Goal: Information Seeking & Learning: Find specific fact

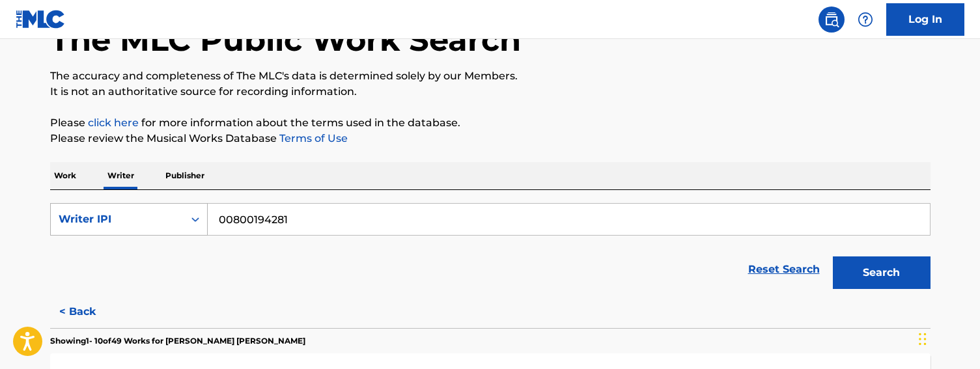
drag, startPoint x: 309, startPoint y: 221, endPoint x: 101, endPoint y: 221, distance: 208.3
click at [101, 221] on div "SearchWithCriteria9be88ec7-7535-44b5-a576-1c2d61f0ea98 Writer IPI 00800194281" at bounding box center [490, 219] width 880 height 33
paste input "1155944733"
click at [863, 280] on button "Search" at bounding box center [881, 272] width 98 height 33
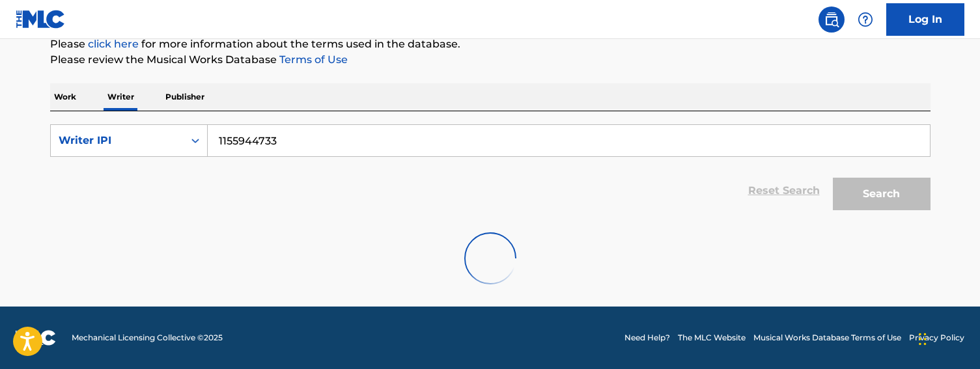
scroll to position [82, 0]
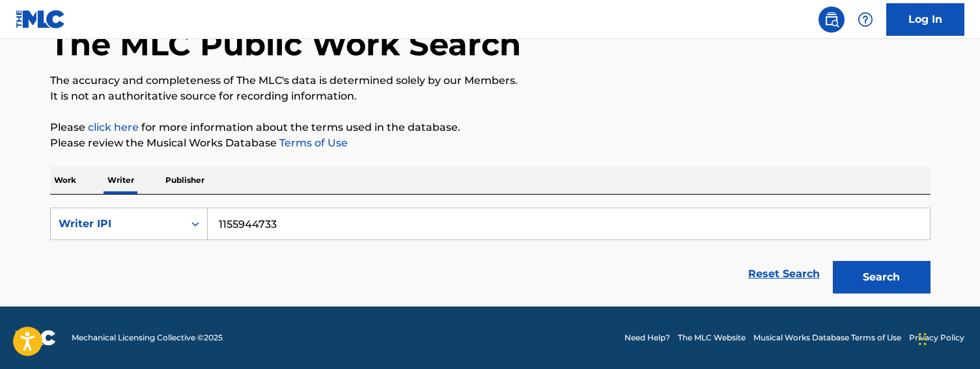
click at [217, 228] on input "1155944733" at bounding box center [569, 223] width 722 height 31
type input "01155944733"
click at [881, 277] on button "Search" at bounding box center [881, 277] width 98 height 33
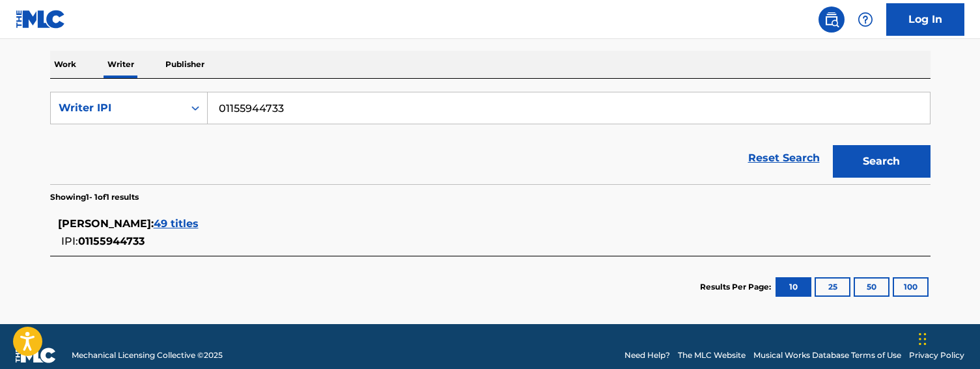
scroll to position [201, 0]
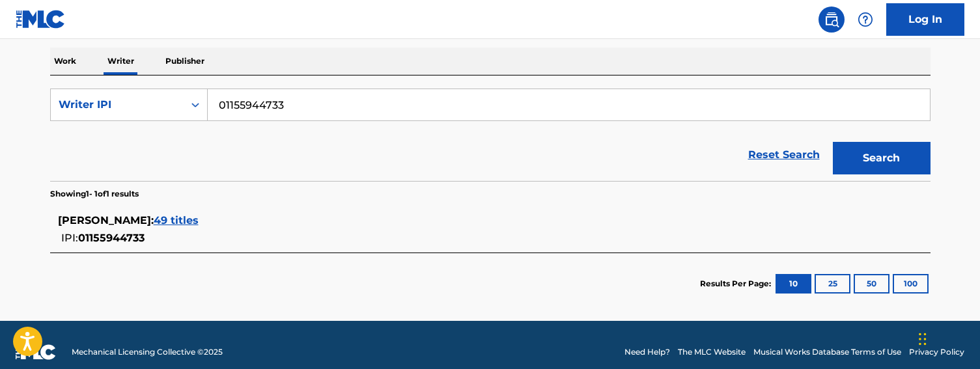
click at [199, 219] on span "49 titles" at bounding box center [176, 220] width 45 height 12
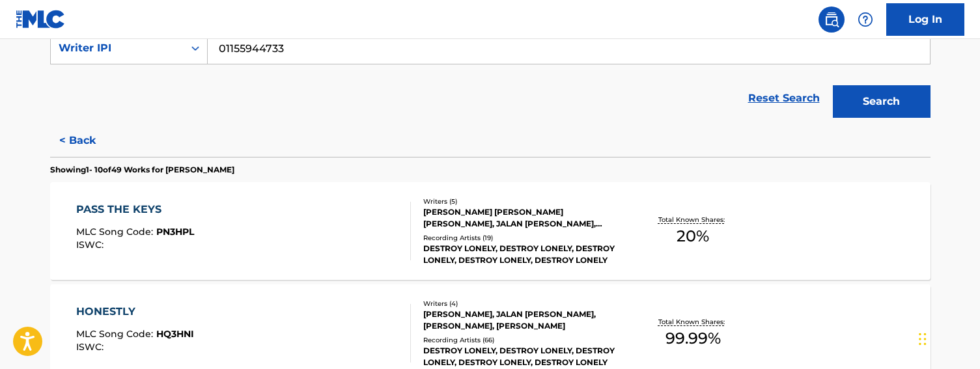
scroll to position [260, 0]
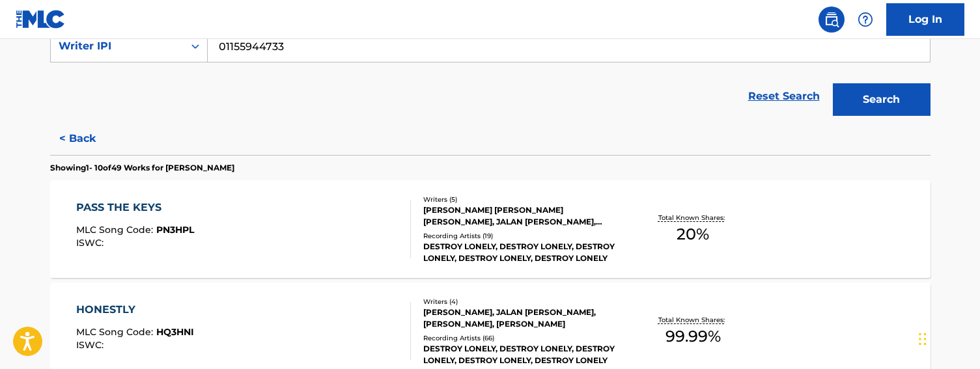
click at [303, 230] on div "PASS THE KEYS MLC Song Code : PN3HPL ISWC :" at bounding box center [243, 229] width 335 height 59
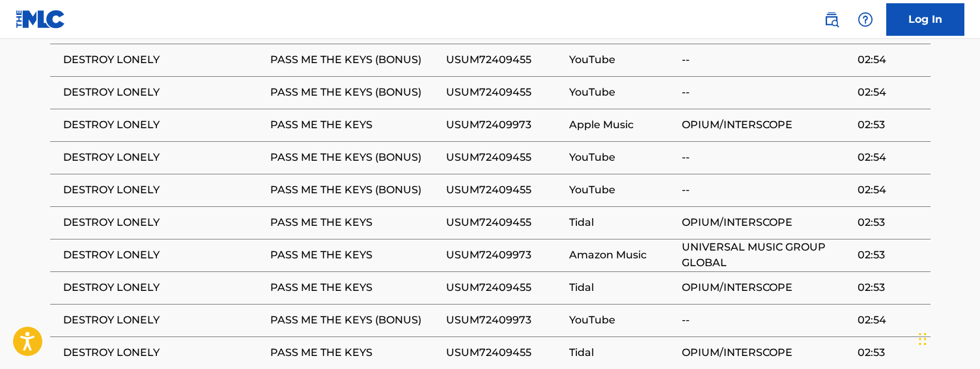
scroll to position [1060, 0]
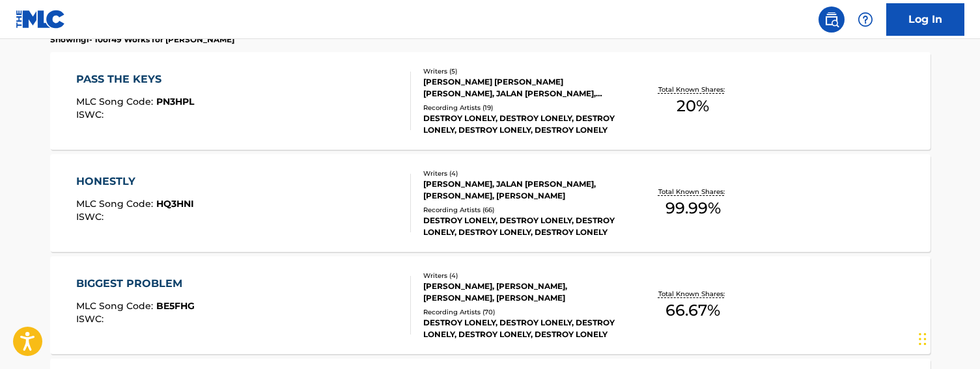
scroll to position [389, 0]
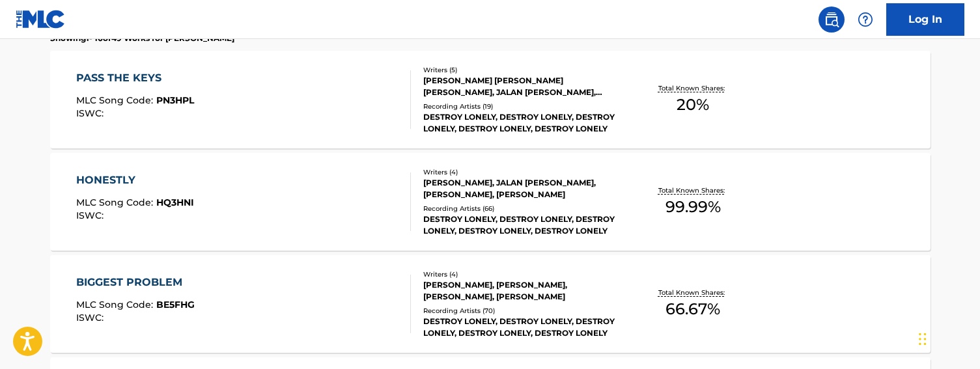
click at [271, 191] on div "HONESTLY MLC Song Code : HQ3HNI ISWC :" at bounding box center [243, 201] width 335 height 59
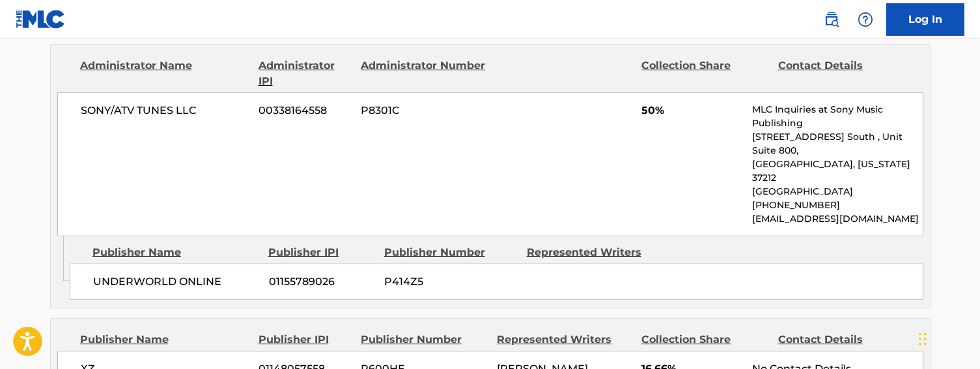
scroll to position [988, 0]
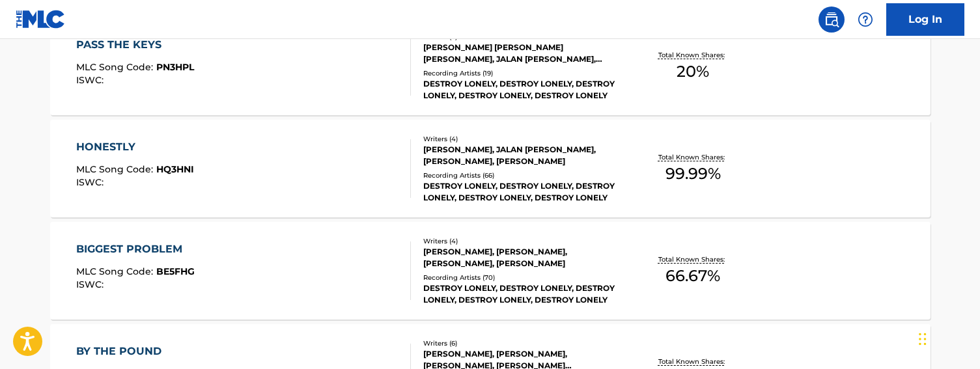
scroll to position [424, 0]
click at [234, 256] on div "BIGGEST PROBLEM MLC Song Code : BE5FHG ISWC :" at bounding box center [243, 269] width 335 height 59
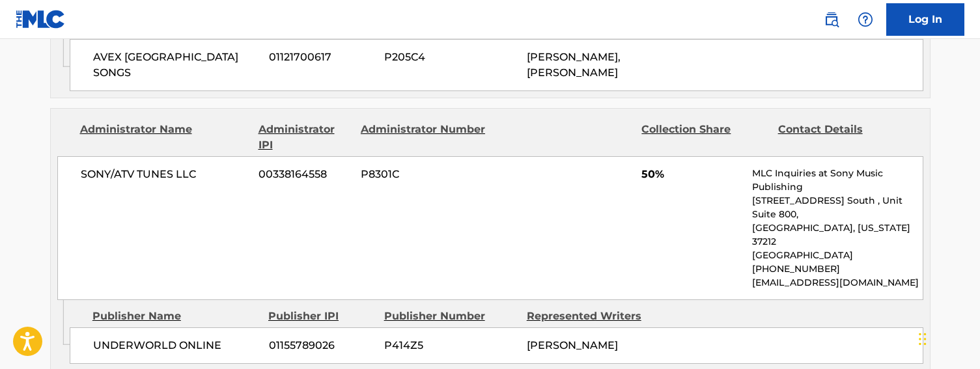
scroll to position [1438, 0]
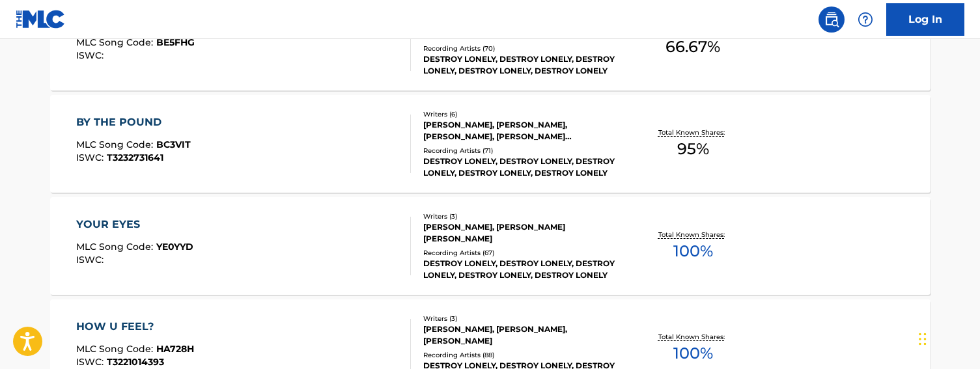
scroll to position [689, 0]
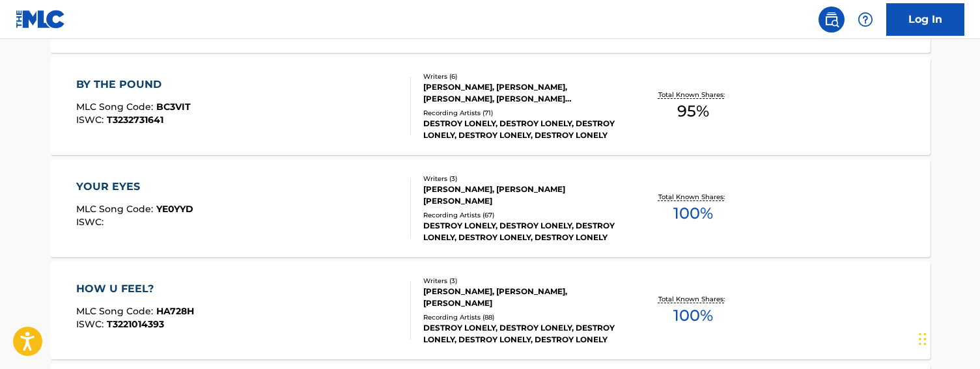
click at [229, 221] on div "YOUR EYES MLC Song Code : YE0YYD ISWC :" at bounding box center [243, 208] width 335 height 59
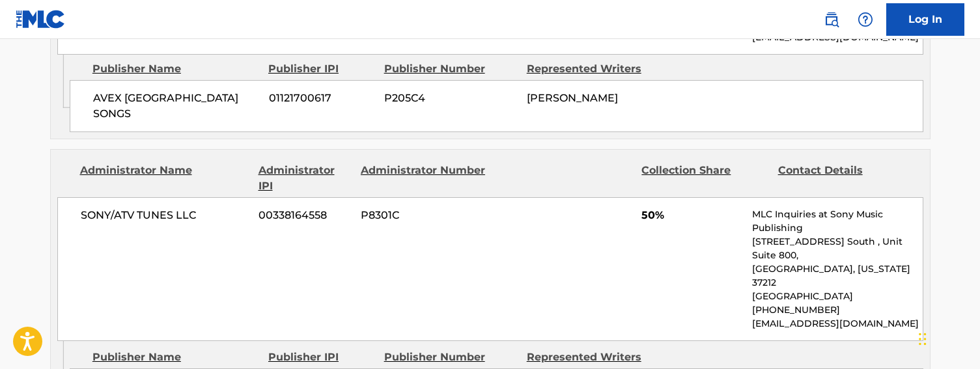
scroll to position [1457, 0]
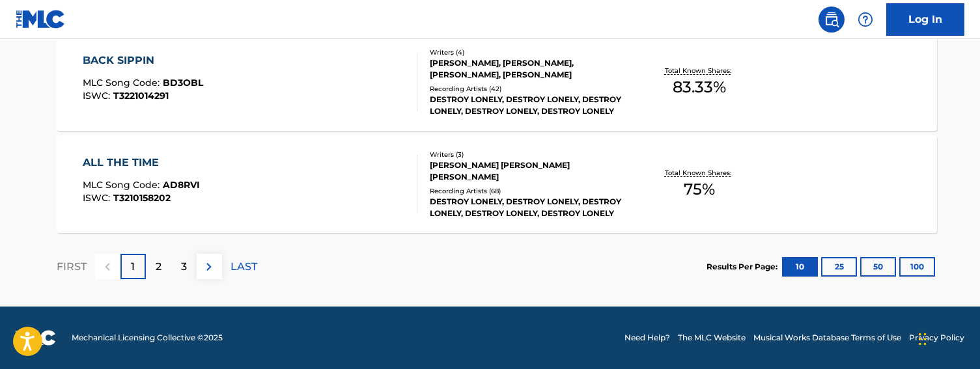
scroll to position [122, 0]
